Goal: Communication & Community: Answer question/provide support

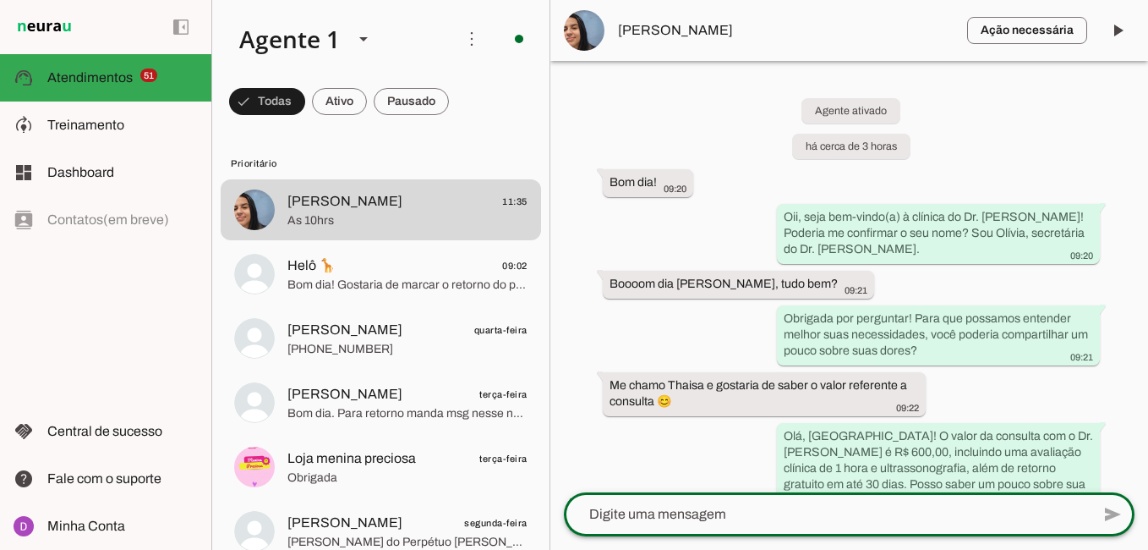
scroll to position [1071, 0]
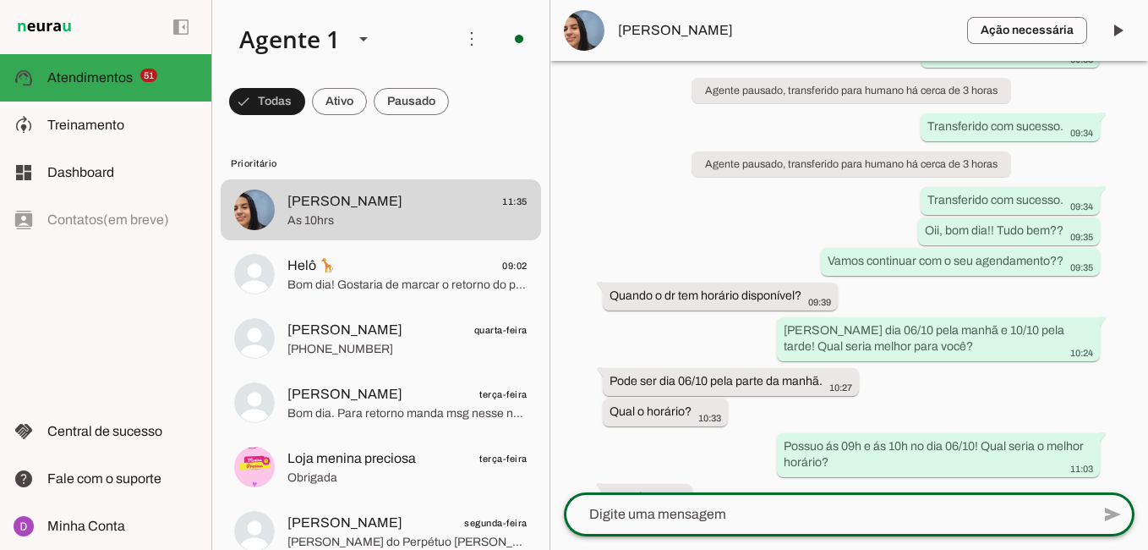
click at [735, 517] on textarea at bounding box center [827, 514] width 527 height 20
paste textarea "Perfeito! Agora, para agilizar um pouco o atendimento hoje e finalizarmos seu a…"
type textarea "Perfeito! Agora, para agilizar um pouco o atendimento hoje e finalizarmos seu a…"
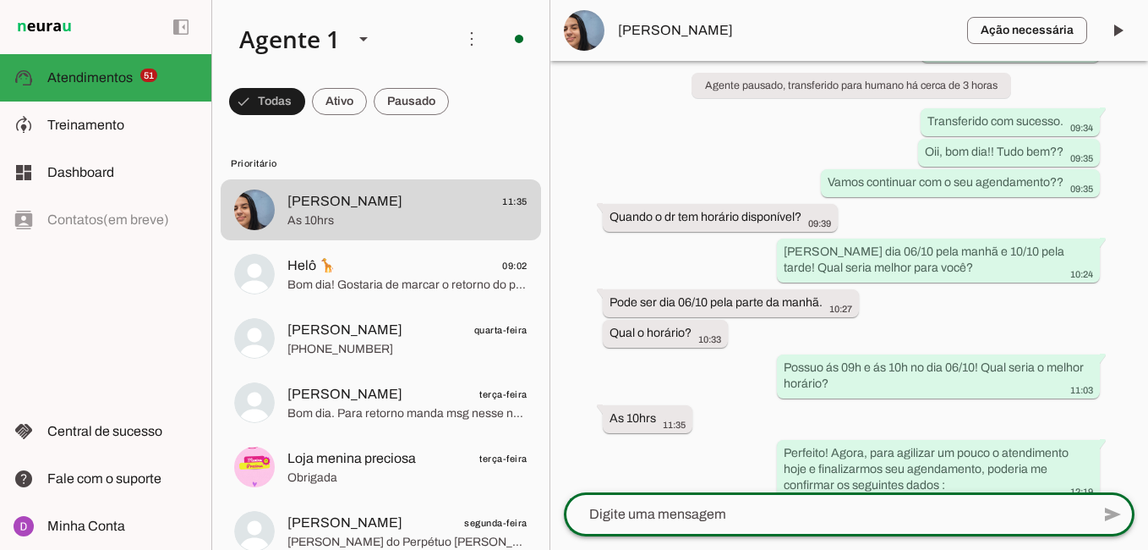
scroll to position [1184, 0]
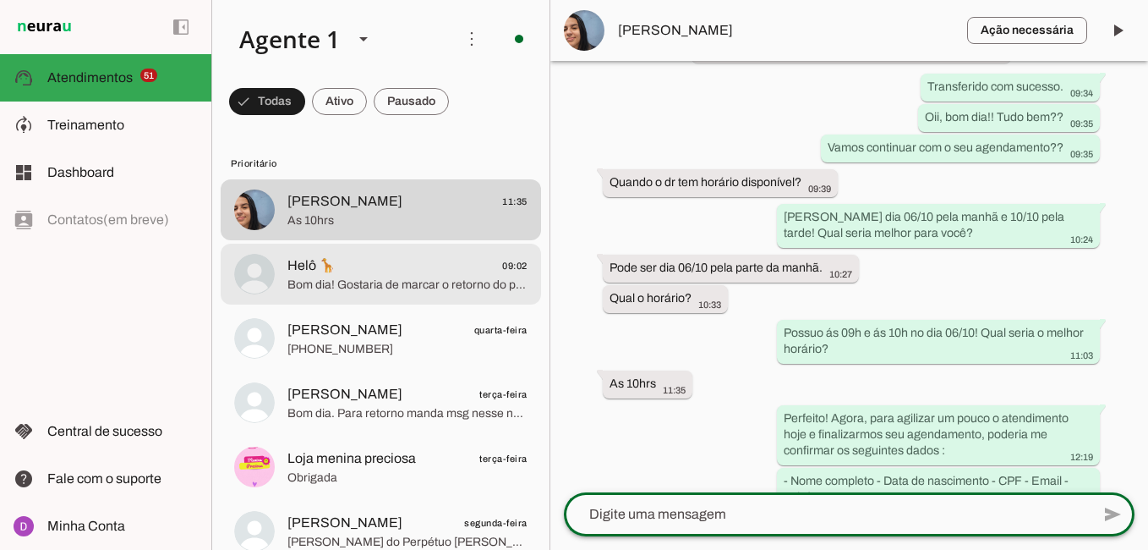
drag, startPoint x: 737, startPoint y: 517, endPoint x: 479, endPoint y: 250, distance: 371.3
click at [479, 250] on div "Agente 1 Criar Agente Você atingiu o limite de IAs Neurau permitidas. Atualize …" at bounding box center [679, 275] width 937 height 550
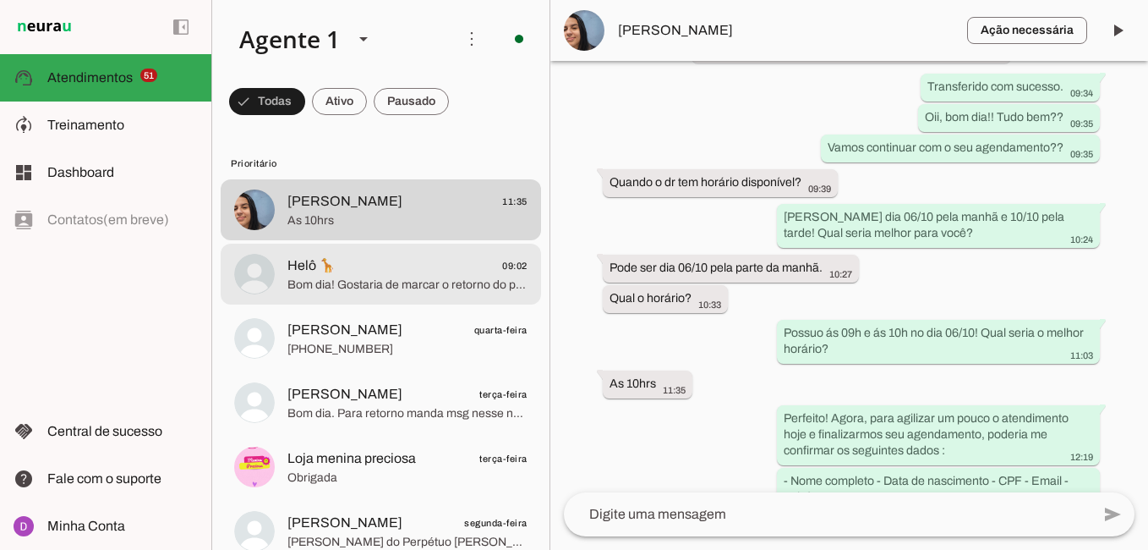
click at [430, 271] on span "Helô 🦒 09:02" at bounding box center [407, 265] width 240 height 21
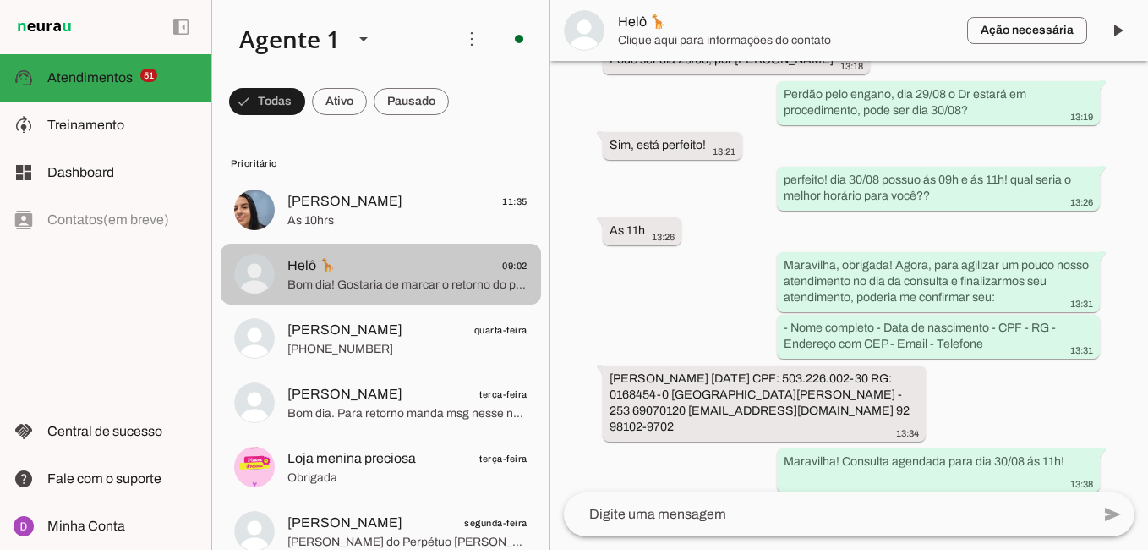
scroll to position [1375, 0]
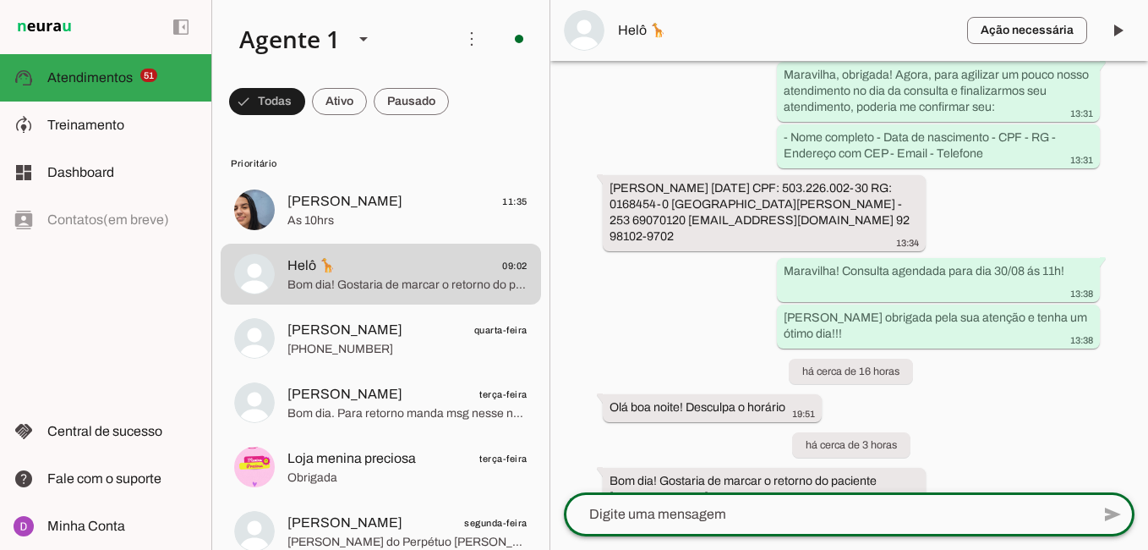
click at [697, 512] on textarea at bounding box center [827, 514] width 527 height 20
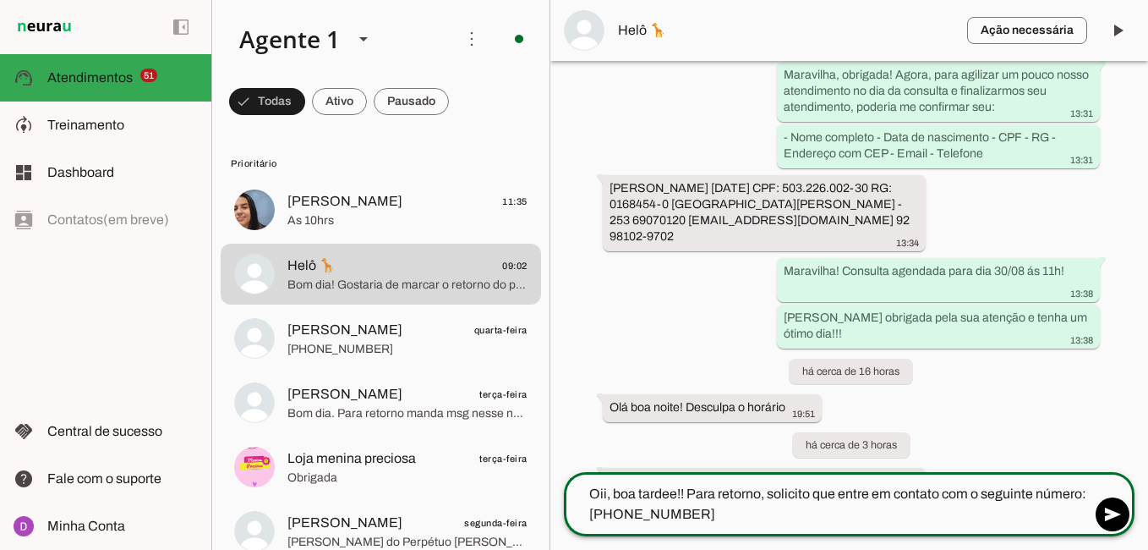
type textarea "Oii, boa tardee!! Para retorno, solicito que entre em contato com o seguinte nú…"
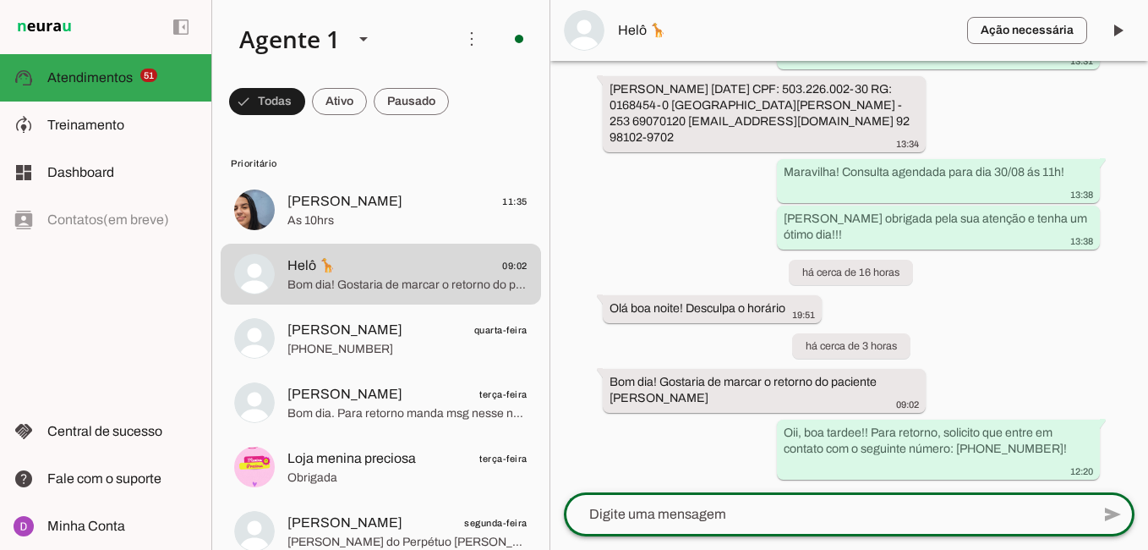
scroll to position [1441, 0]
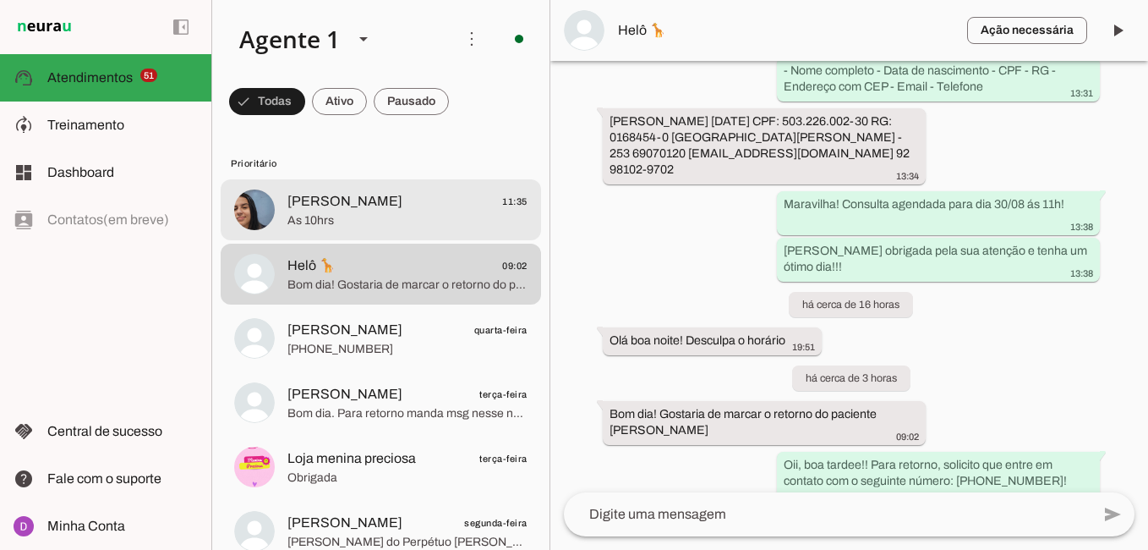
click at [402, 233] on md-item "[PERSON_NAME] 11:35 As 10hrs" at bounding box center [381, 209] width 320 height 61
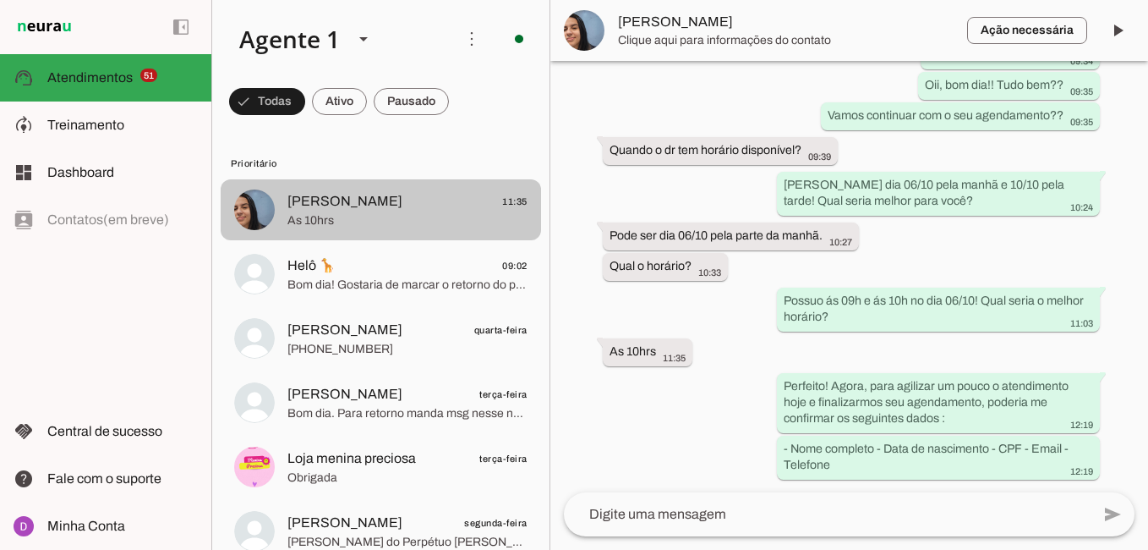
scroll to position [1184, 0]
